Goal: Task Accomplishment & Management: Use online tool/utility

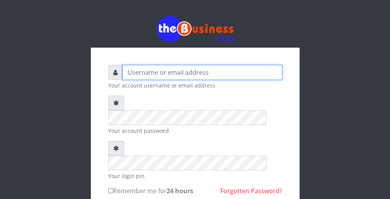
type input "wergbac8"
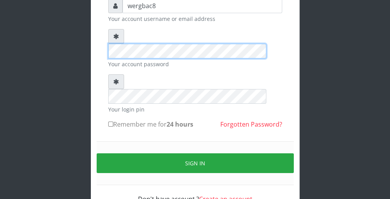
scroll to position [71, 0]
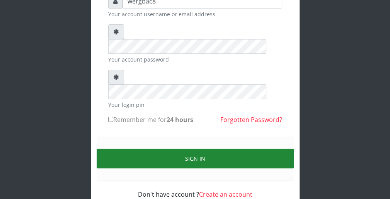
click at [261, 149] on button "Sign in" at bounding box center [195, 159] width 197 height 20
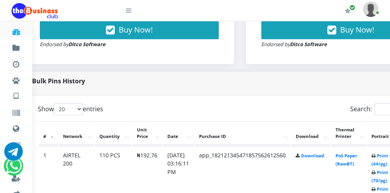
scroll to position [325, 31]
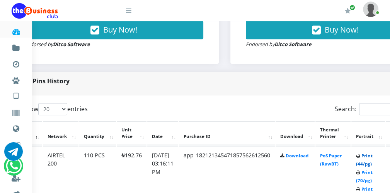
click at [368, 163] on link "Print (44/pg)" at bounding box center [364, 159] width 17 height 14
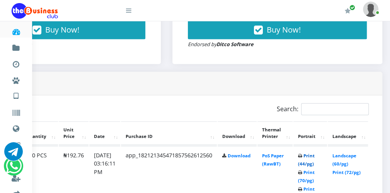
click at [303, 162] on link "Print (44/pg)" at bounding box center [306, 159] width 17 height 14
